Goal: Task Accomplishment & Management: Use online tool/utility

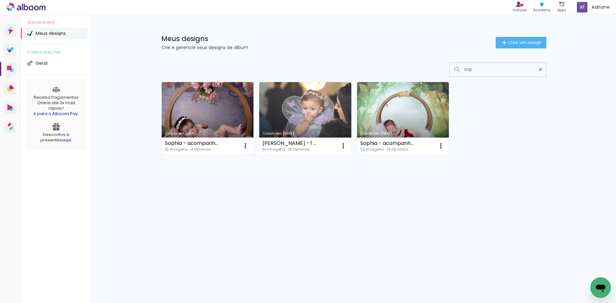
type input "sop"
type paper-input "sop"
click at [213, 100] on link "Criado em [DATE]" at bounding box center [208, 118] width 92 height 73
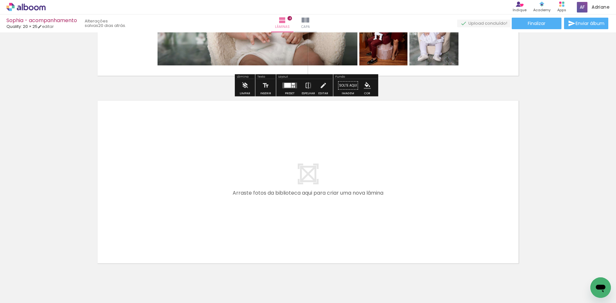
scroll to position [706, 0]
click at [19, 294] on span "Adicionar Fotos" at bounding box center [22, 294] width 19 height 7
click at [0, 0] on input "file" at bounding box center [0, 0] width 0 height 0
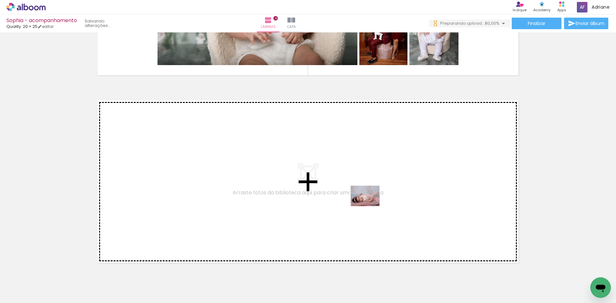
drag, startPoint x: 488, startPoint y: 288, endPoint x: 542, endPoint y: 295, distance: 54.5
click at [370, 205] on quentale-workspace at bounding box center [308, 151] width 616 height 303
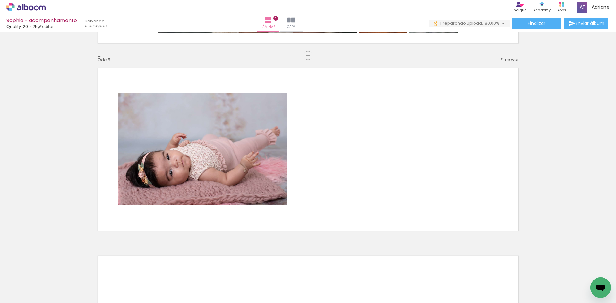
scroll to position [740, 0]
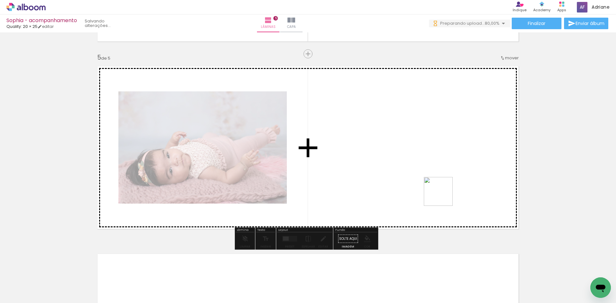
drag, startPoint x: 522, startPoint y: 284, endPoint x: 513, endPoint y: 255, distance: 30.8
click at [434, 187] on quentale-workspace at bounding box center [308, 151] width 616 height 303
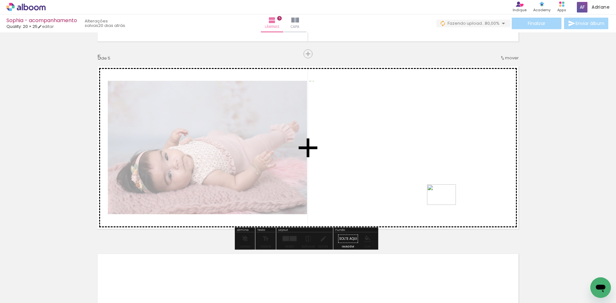
drag, startPoint x: 557, startPoint y: 283, endPoint x: 447, endPoint y: 204, distance: 136.0
click at [447, 204] on quentale-workspace at bounding box center [308, 151] width 616 height 303
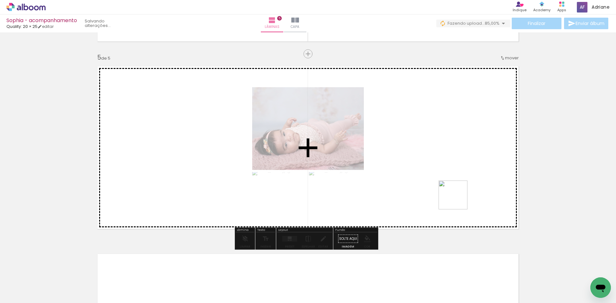
drag, startPoint x: 587, startPoint y: 286, endPoint x: 183, endPoint y: 6, distance: 491.4
click at [393, 155] on quentale-workspace at bounding box center [308, 151] width 616 height 303
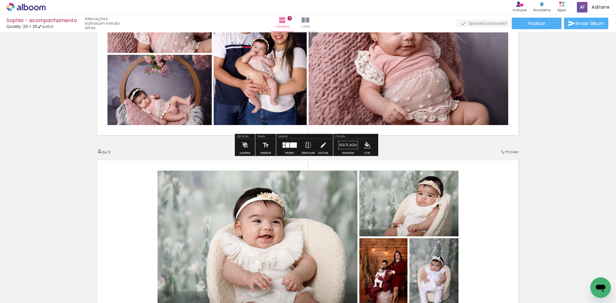
scroll to position [451, 0]
